Goal: Find specific page/section: Find specific page/section

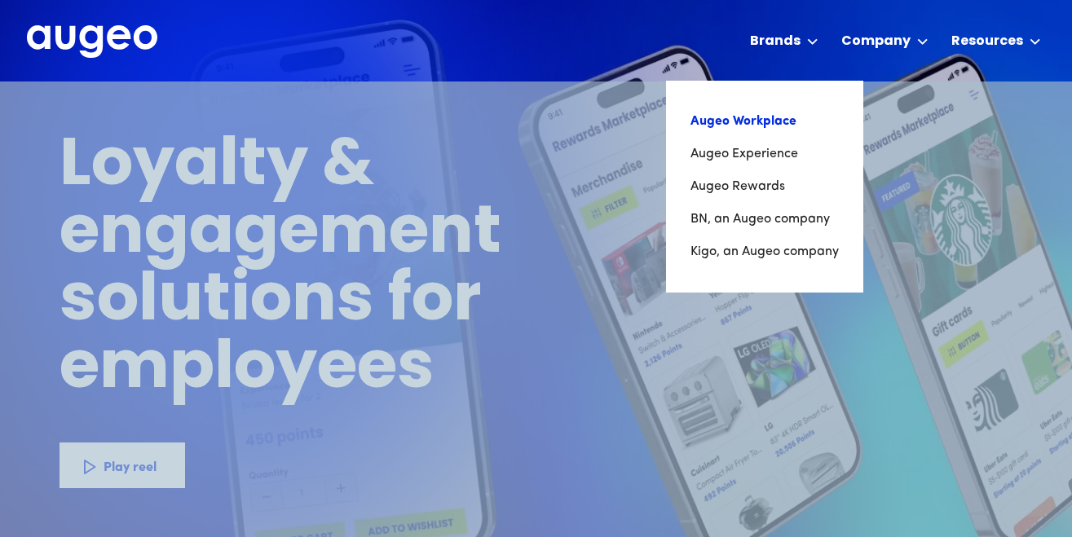
click at [750, 137] on link "Augeo Workplace" at bounding box center [765, 121] width 148 height 33
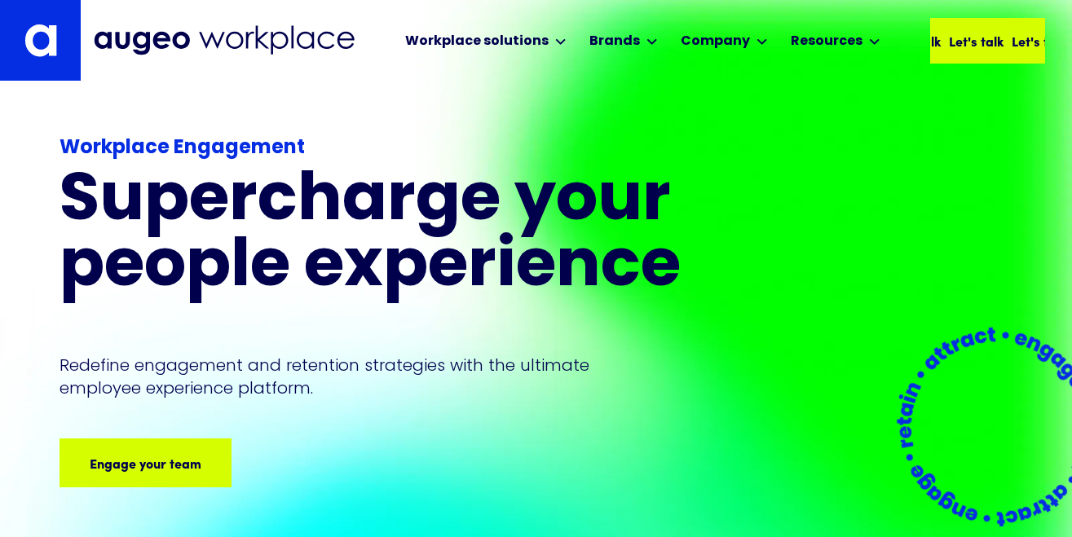
click at [1009, 39] on div "Let's talk" at bounding box center [1036, 41] width 55 height 20
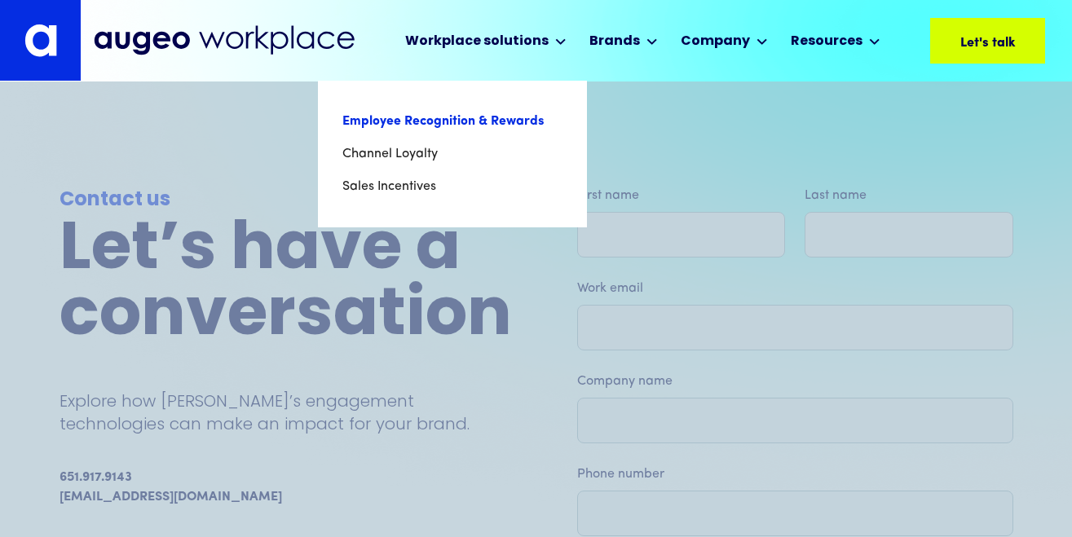
click at [464, 126] on link "Employee Recognition & Rewards" at bounding box center [453, 121] width 220 height 33
